Goal: Navigation & Orientation: Find specific page/section

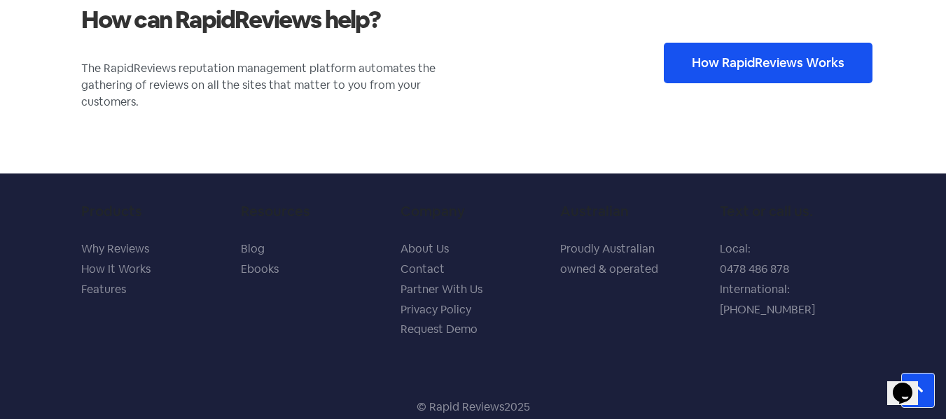
scroll to position [2579, 0]
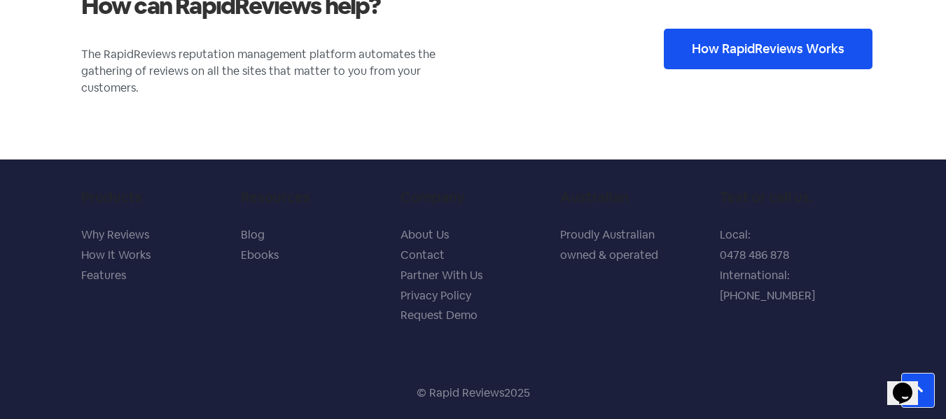
click at [97, 255] on link "How It Works" at bounding box center [115, 255] width 69 height 15
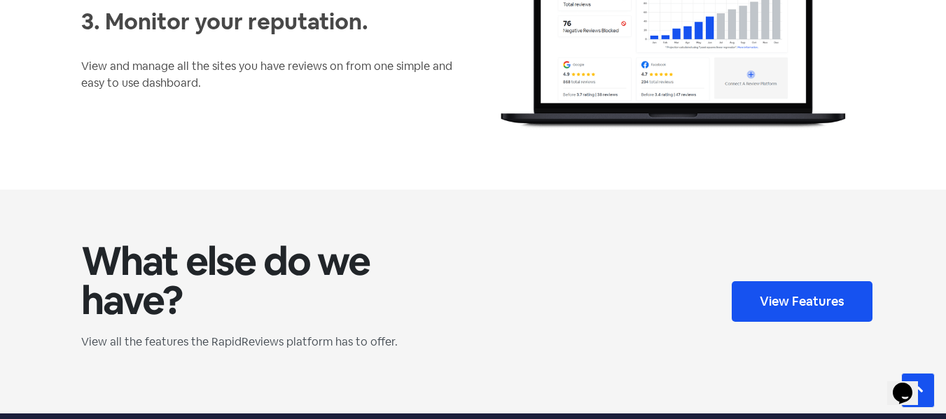
scroll to position [1120, 0]
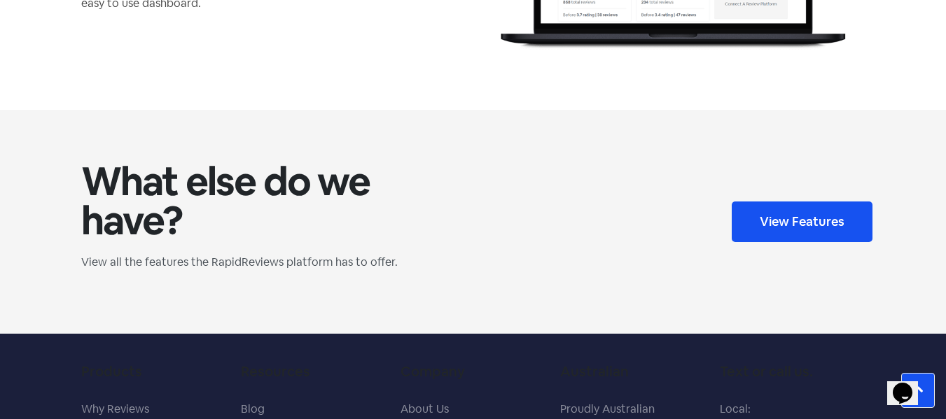
click at [809, 221] on span "View Features" at bounding box center [802, 222] width 85 height 13
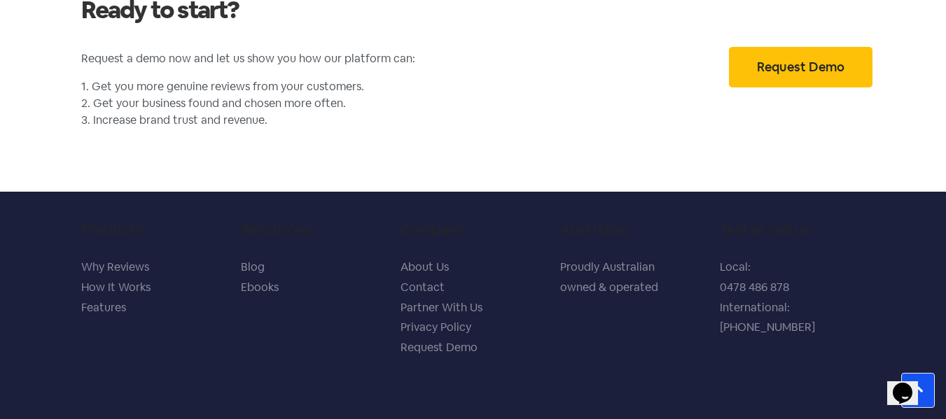
scroll to position [3203, 0]
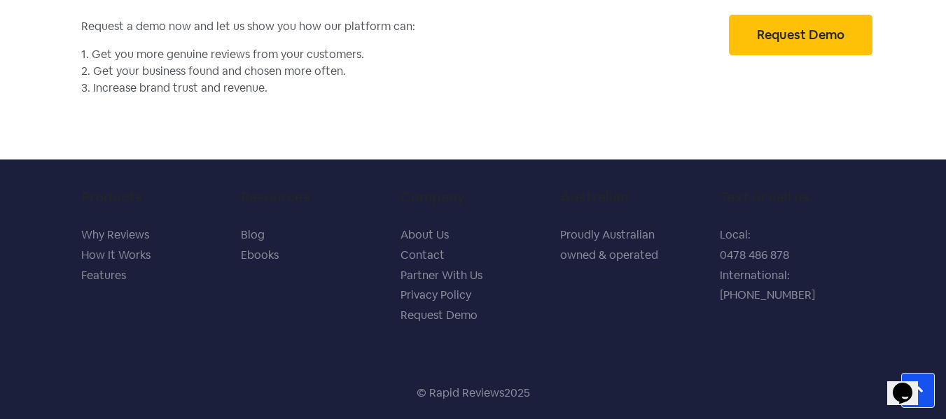
click at [258, 253] on link "Ebooks" at bounding box center [260, 255] width 38 height 15
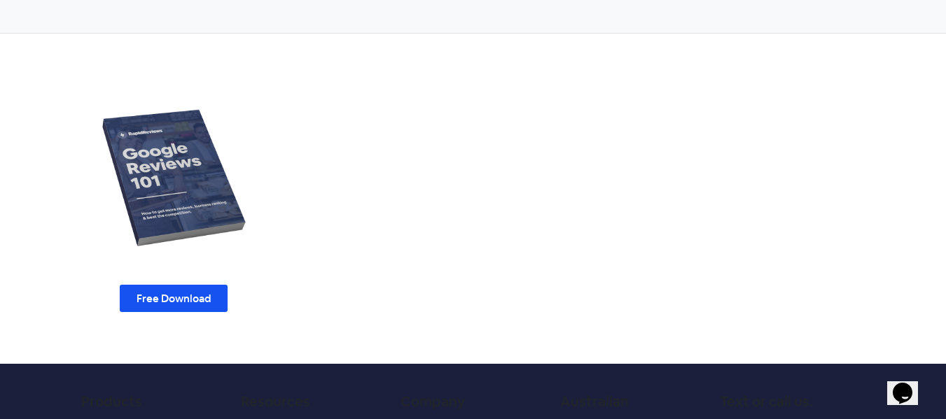
scroll to position [210, 0]
